Goal: Information Seeking & Learning: Check status

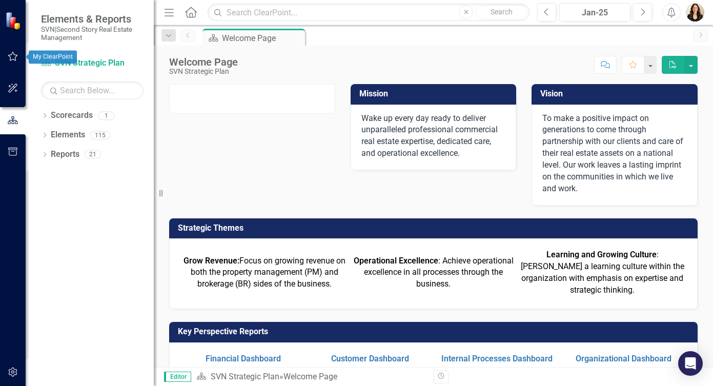
click at [14, 54] on icon "button" at bounding box center [13, 56] width 11 height 8
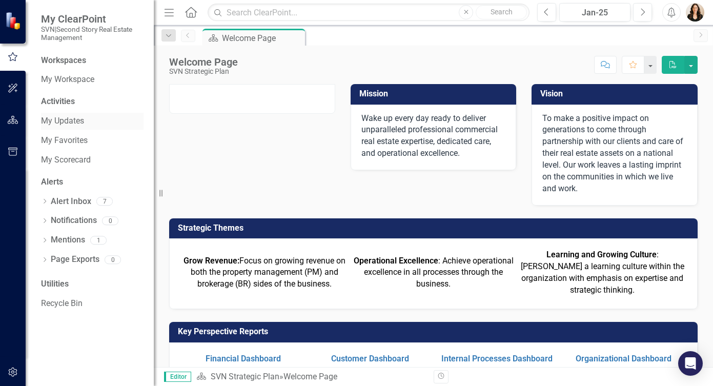
click at [80, 120] on link "My Updates" at bounding box center [92, 121] width 103 height 12
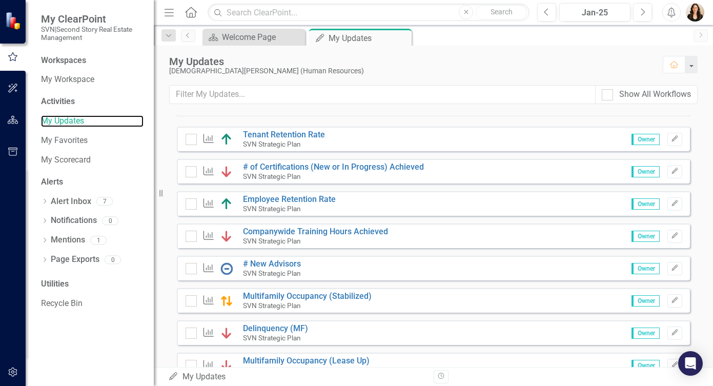
scroll to position [93, 0]
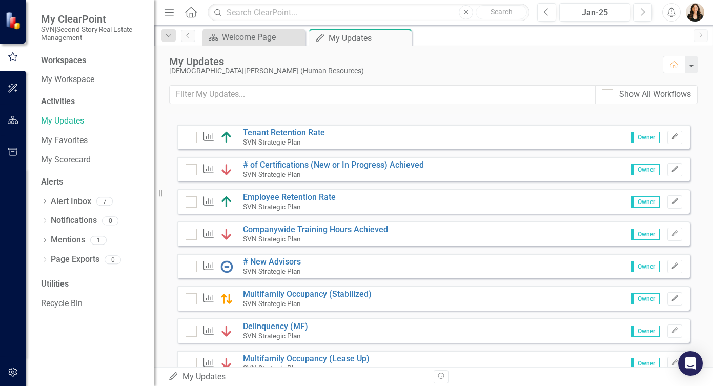
click at [671, 137] on icon "Edit" at bounding box center [675, 137] width 8 height 6
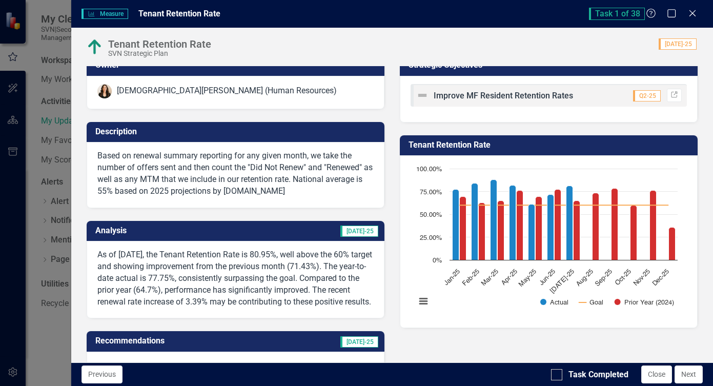
scroll to position [0, 0]
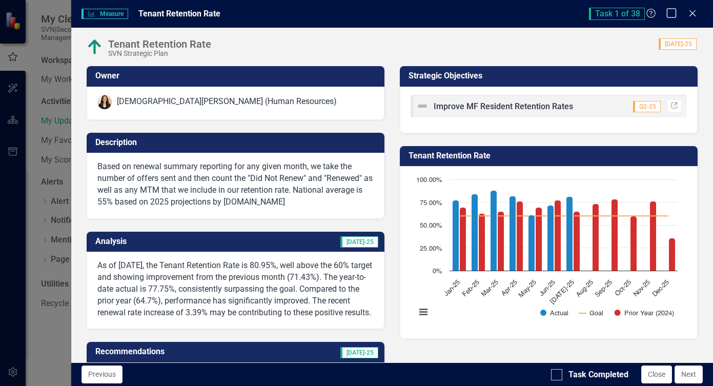
click at [669, 12] on icon "Maximize" at bounding box center [671, 13] width 13 height 10
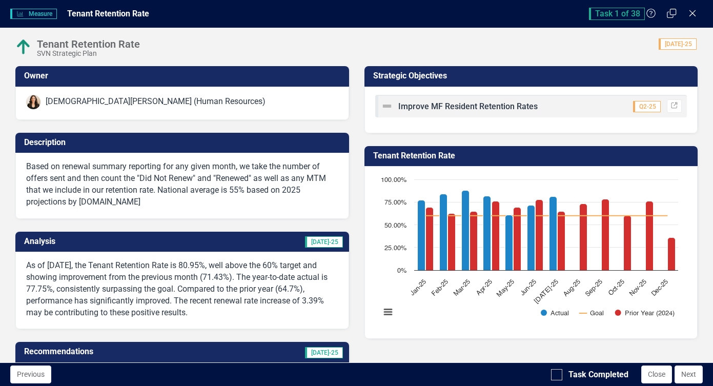
drag, startPoint x: 671, startPoint y: 11, endPoint x: 683, endPoint y: 15, distance: 12.5
click at [671, 11] on icon "Restore" at bounding box center [671, 13] width 10 height 8
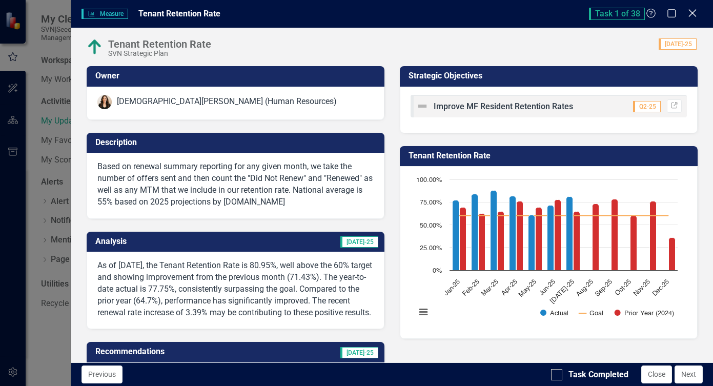
click at [693, 10] on icon "Close" at bounding box center [692, 13] width 13 height 10
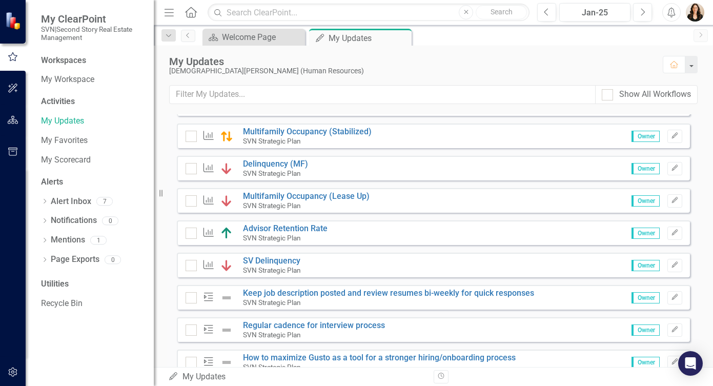
scroll to position [257, 0]
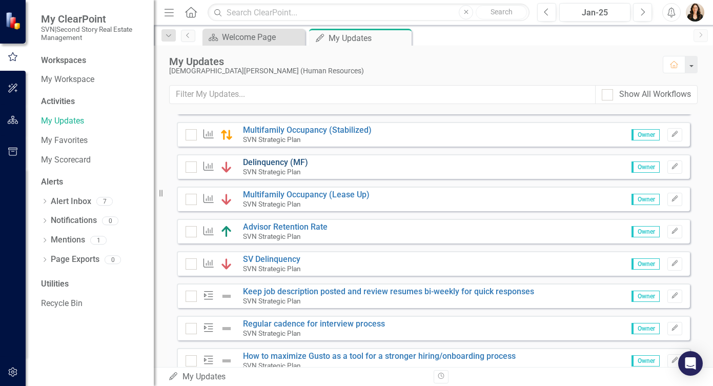
click at [265, 162] on link "Delinquency (MF)" at bounding box center [275, 162] width 65 height 10
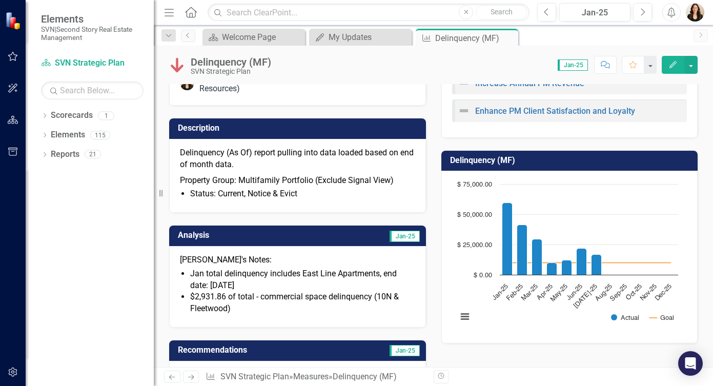
scroll to position [37, 0]
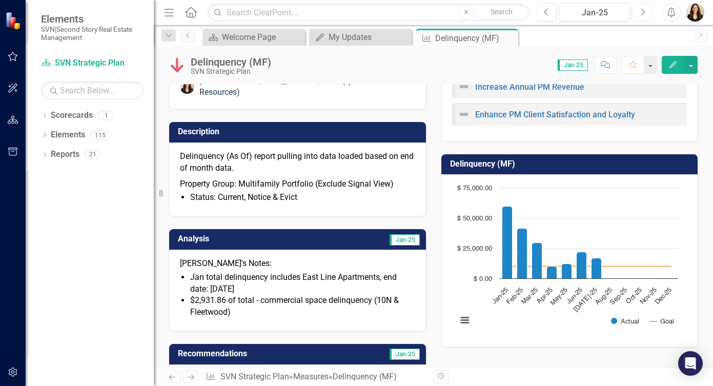
click at [641, 12] on icon "Next" at bounding box center [643, 12] width 6 height 9
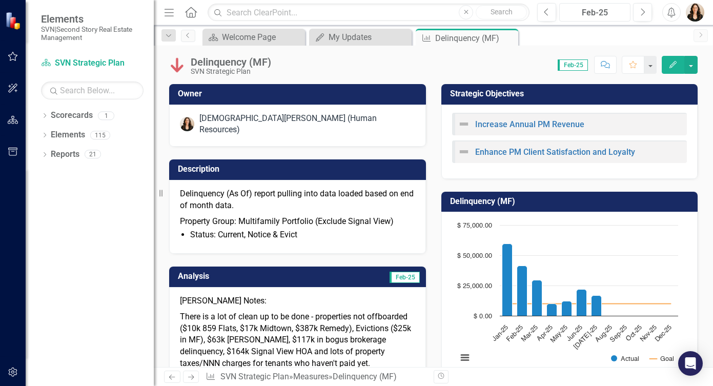
click at [618, 13] on div "Feb-25" at bounding box center [595, 13] width 64 height 12
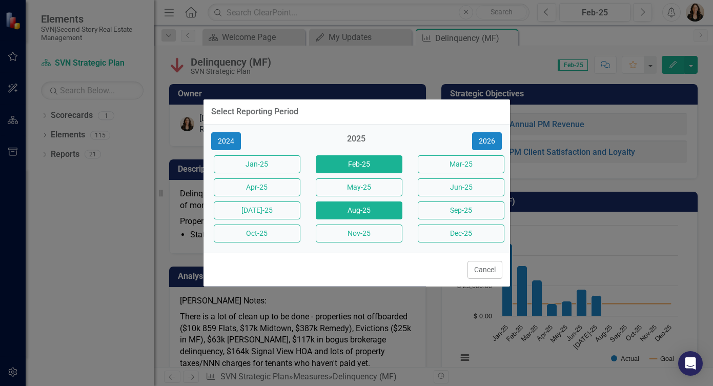
click at [369, 212] on button "Aug-25" at bounding box center [359, 210] width 87 height 18
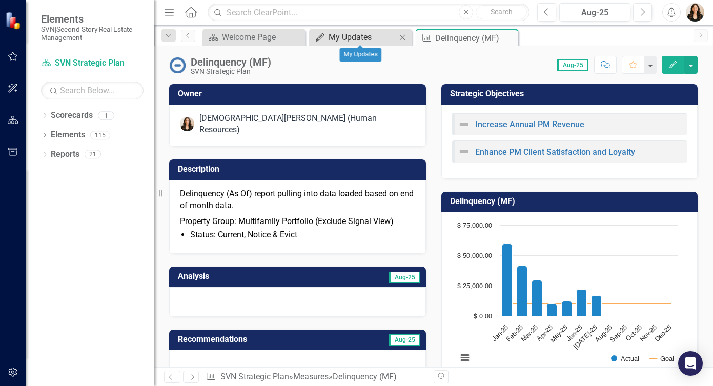
click at [379, 40] on div "My Updates" at bounding box center [363, 37] width 68 height 13
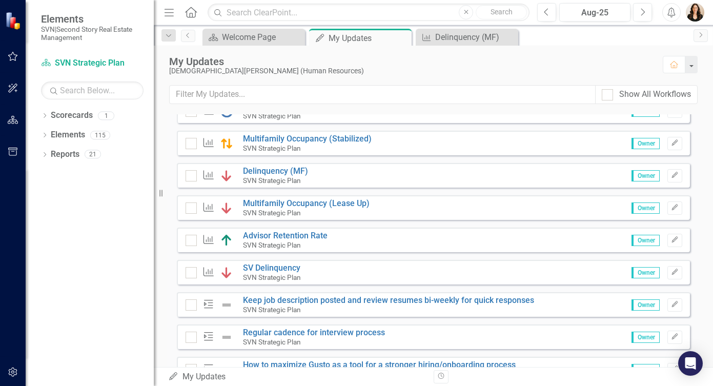
scroll to position [250, 0]
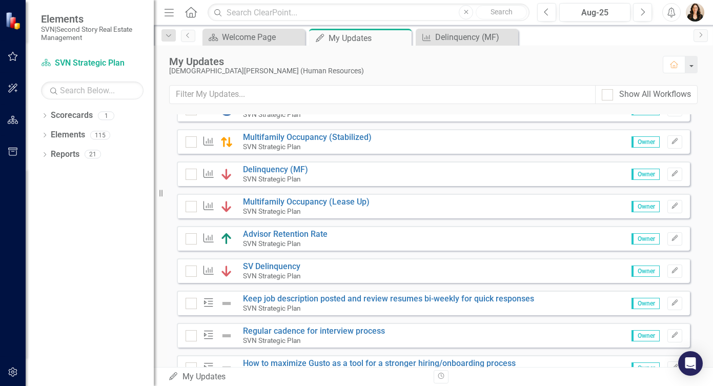
click at [631, 208] on span "Owner" at bounding box center [645, 206] width 28 height 11
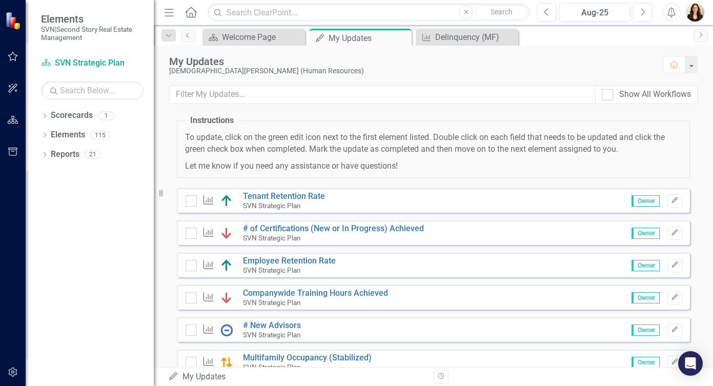
scroll to position [0, 0]
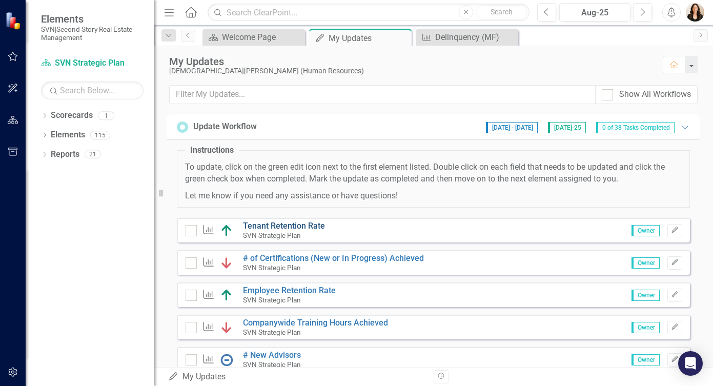
click at [280, 226] on link "Tenant Retention Rate" at bounding box center [284, 226] width 82 height 10
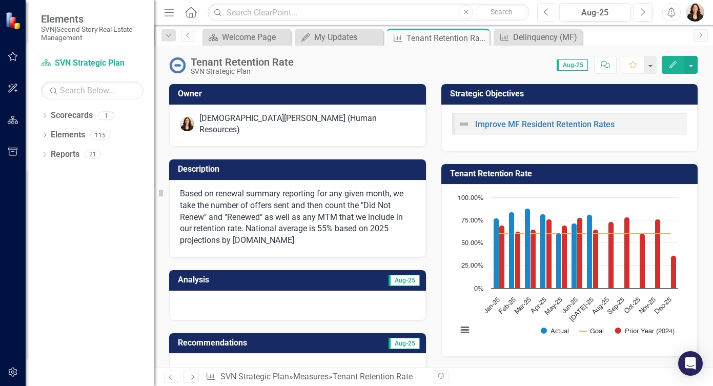
click at [549, 9] on button "Previous" at bounding box center [546, 12] width 19 height 18
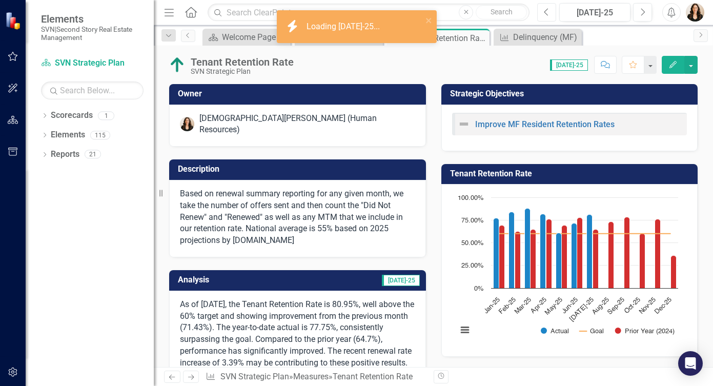
scroll to position [133, 0]
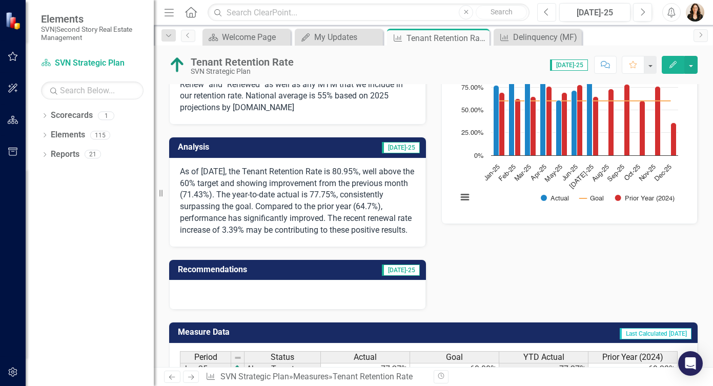
click at [548, 11] on icon "Previous" at bounding box center [547, 12] width 6 height 9
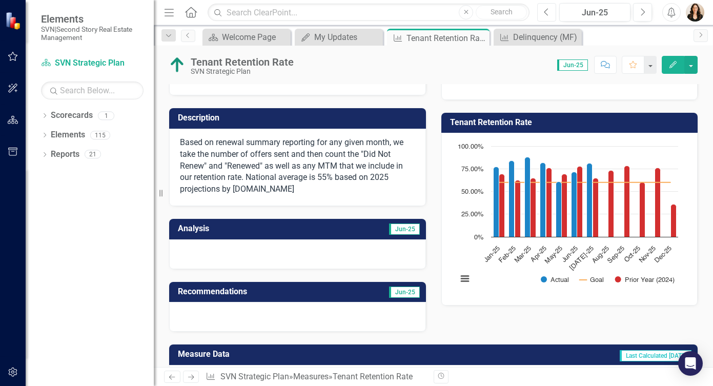
scroll to position [59, 0]
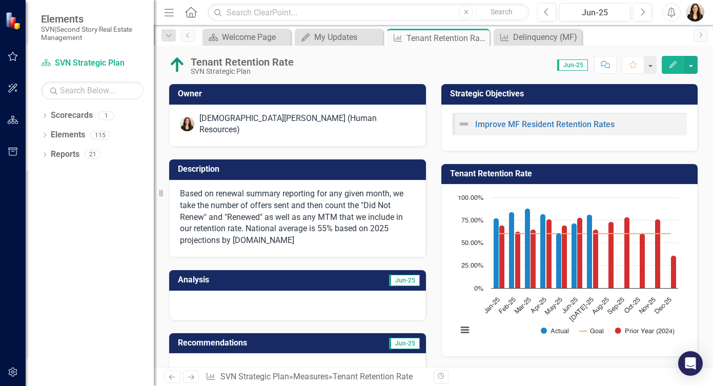
scroll to position [19, 0]
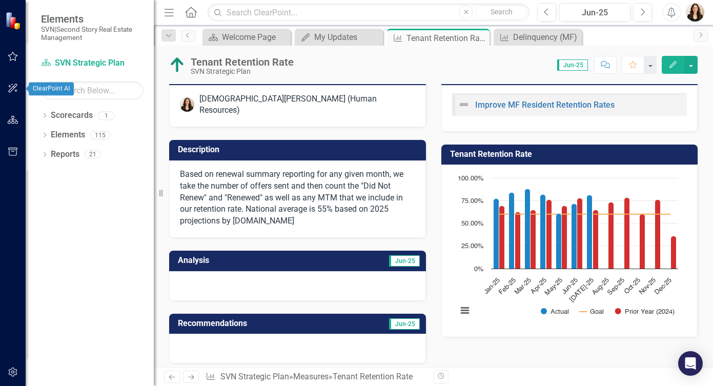
click at [12, 55] on icon "button" at bounding box center [13, 56] width 11 height 8
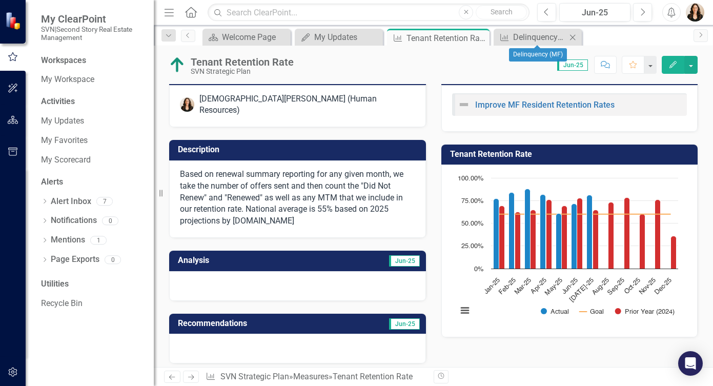
click at [573, 37] on icon "Close" at bounding box center [572, 37] width 10 height 8
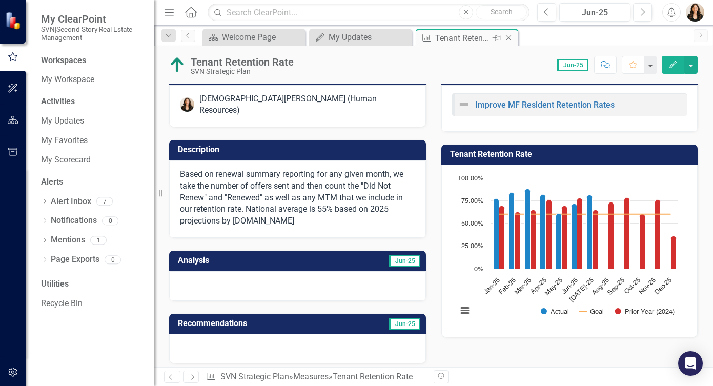
click at [508, 37] on icon at bounding box center [509, 38] width 6 height 6
